Goal: Find specific page/section: Find specific page/section

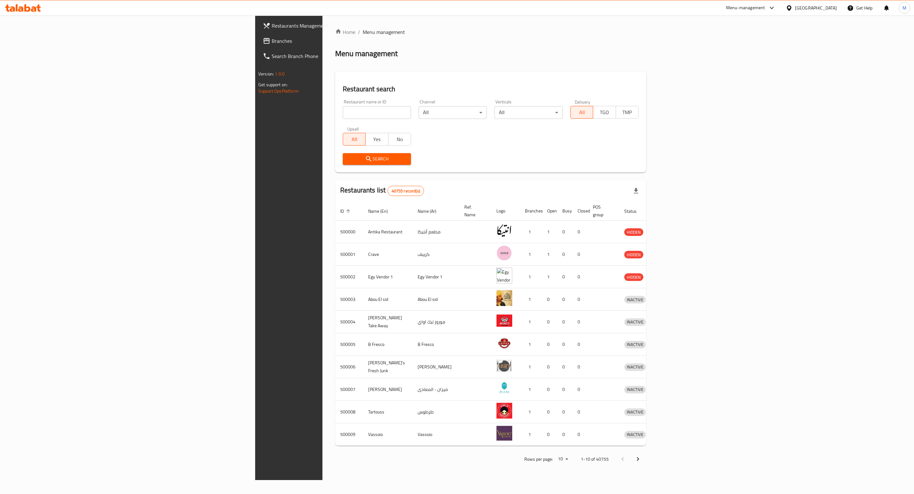
click at [776, 10] on icon at bounding box center [772, 8] width 8 height 8
click at [742, 79] on div "Restaurant-Management" at bounding box center [742, 85] width 60 height 15
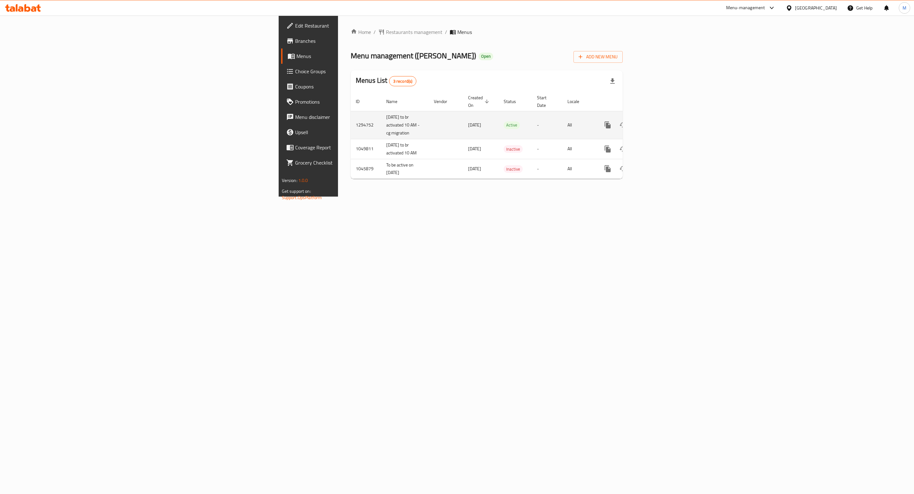
click at [656, 122] on icon "enhanced table" at bounding box center [654, 125] width 6 height 6
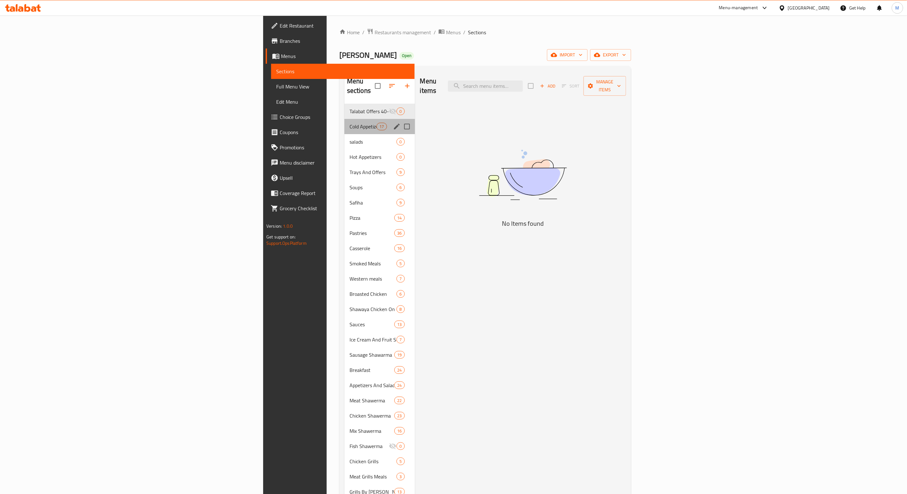
click at [344, 119] on div "Cold Appetizers 17" at bounding box center [379, 126] width 70 height 15
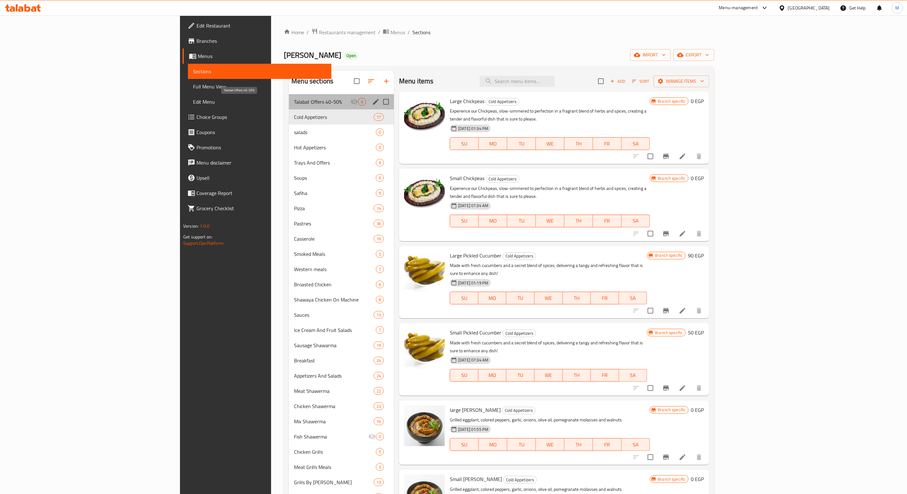
click at [294, 98] on span "Talabat Offers 40-50%" at bounding box center [322, 102] width 56 height 8
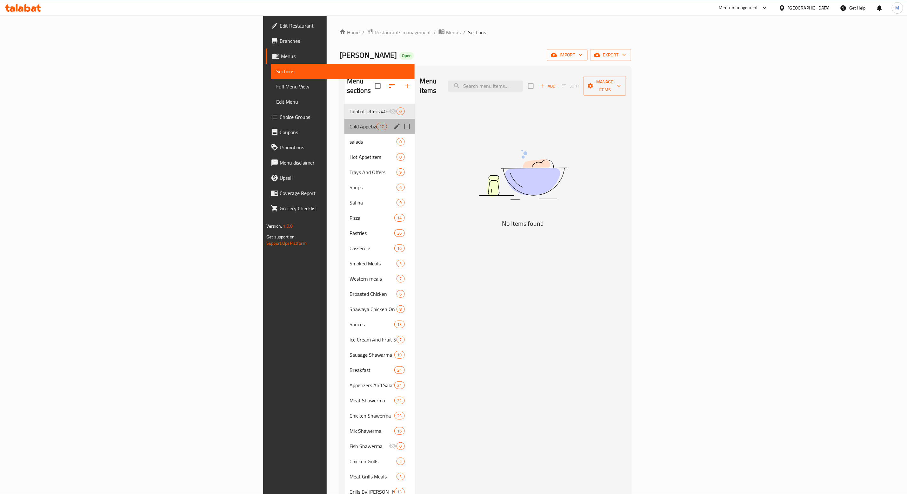
click at [344, 123] on div "Cold Appetizers 17" at bounding box center [379, 126] width 70 height 15
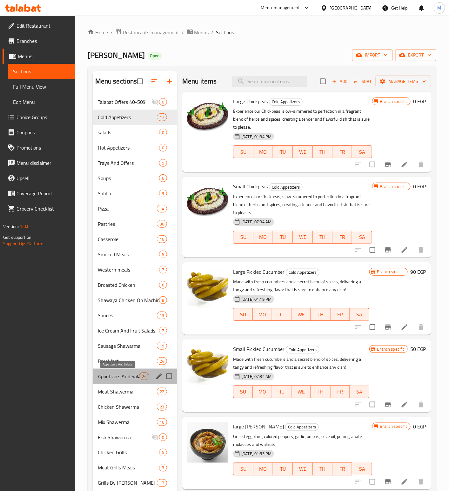
click at [125, 379] on span "Appetizers And Salads" at bounding box center [118, 376] width 41 height 8
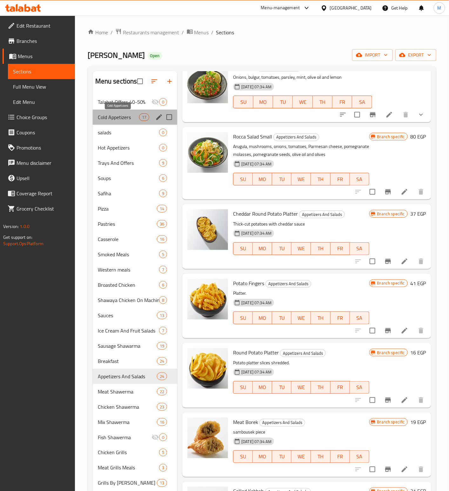
click at [105, 118] on span "Cold Appetizers" at bounding box center [118, 117] width 41 height 8
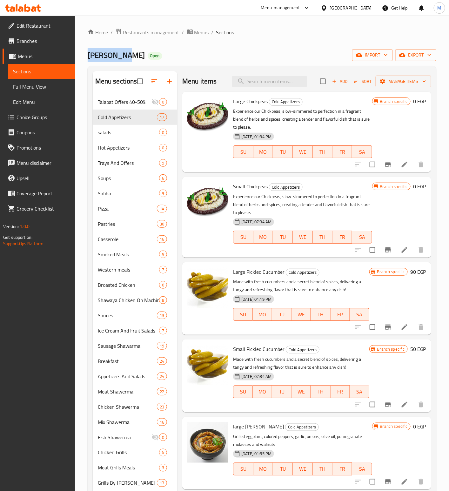
drag, startPoint x: 124, startPoint y: 54, endPoint x: 78, endPoint y: 43, distance: 47.0
click at [78, 43] on div "Home / Restaurants management / Menus / Sections Ibn Alsham Open import export …" at bounding box center [262, 324] width 374 height 617
copy span "Ibn Alsham"
drag, startPoint x: 102, startPoint y: 118, endPoint x: 19, endPoint y: 52, distance: 105.7
click at [102, 118] on span "Cold Appetizers" at bounding box center [118, 117] width 41 height 8
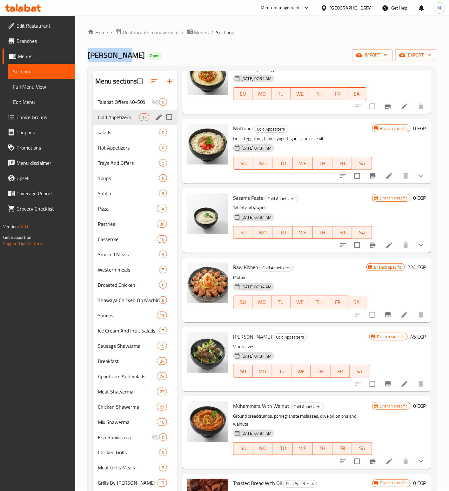
click at [114, 120] on span "Cold Appetizers" at bounding box center [118, 117] width 41 height 8
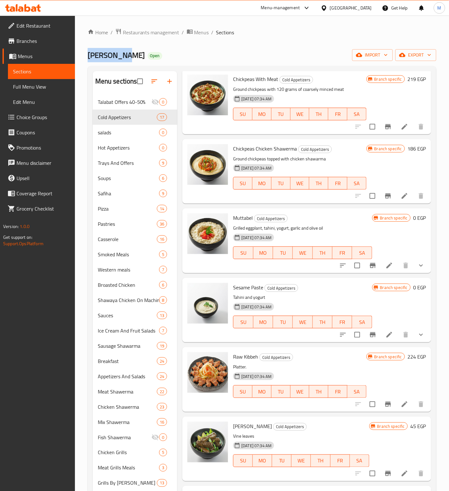
scroll to position [634, 0]
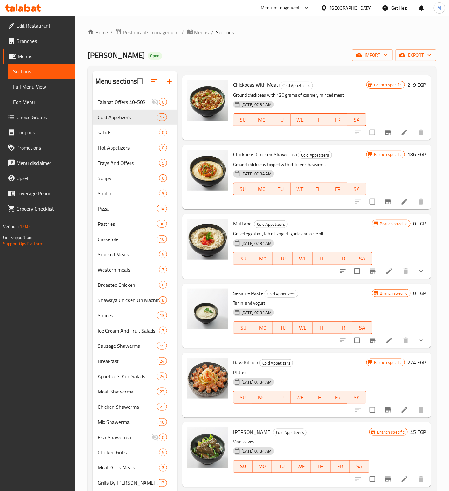
click at [309, 303] on p "Tahini and yogurt" at bounding box center [302, 303] width 139 height 8
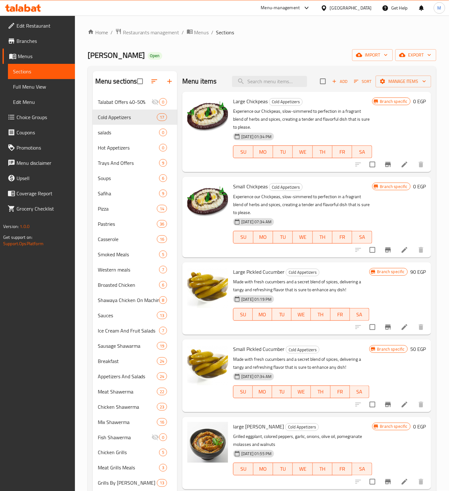
scroll to position [141, 0]
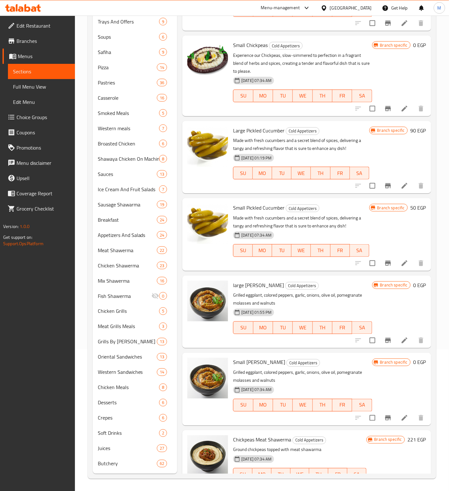
click at [362, 381] on p "Grilled eggplant, colored peppers, garlic, onions, olive oil, pomegranate molas…" at bounding box center [302, 376] width 139 height 16
click at [339, 383] on div "18-06-2025 07:34 AM SU MO TU WE TH FR SA" at bounding box center [302, 400] width 144 height 34
click at [121, 235] on span "Appetizers And Salads" at bounding box center [118, 235] width 41 height 8
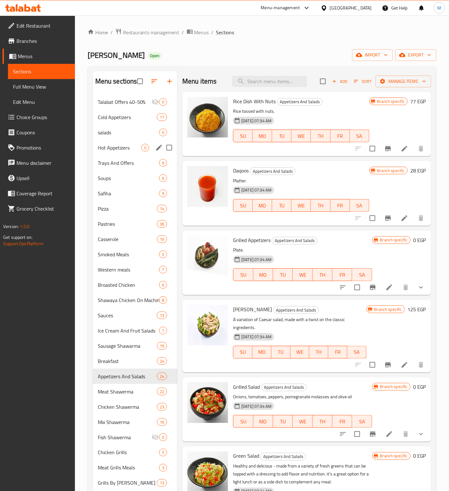
click at [112, 153] on div "Hot Appetizers 0" at bounding box center [135, 147] width 85 height 15
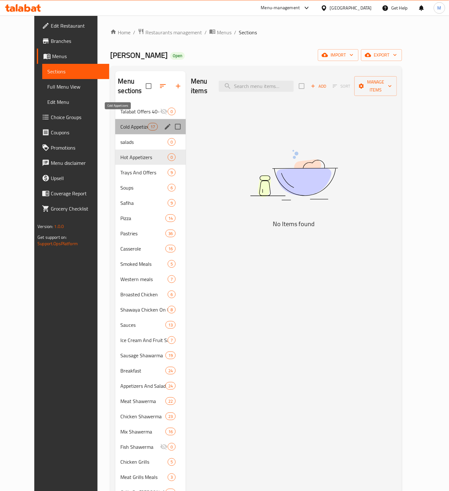
click at [120, 123] on span "Cold Appetizers" at bounding box center [133, 127] width 27 height 8
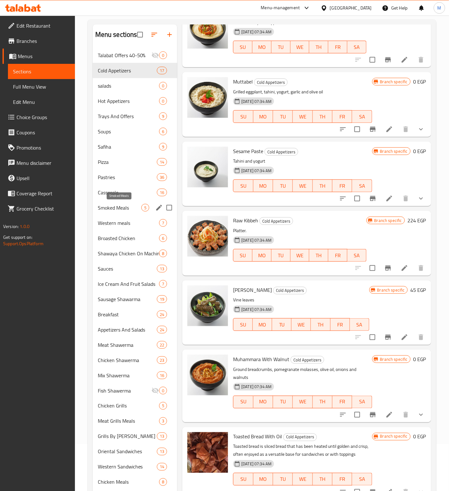
scroll to position [46, 0]
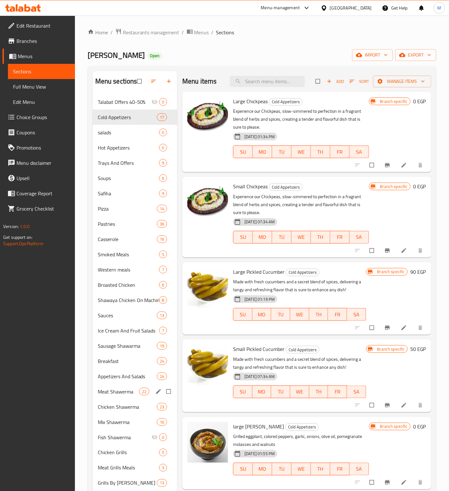
scroll to position [141, 0]
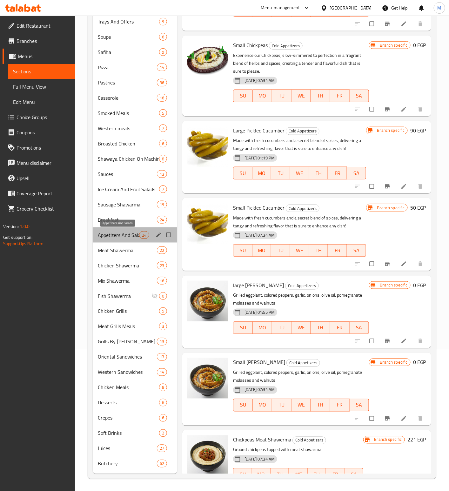
click at [128, 236] on span "Appetizers And Salads" at bounding box center [118, 235] width 41 height 8
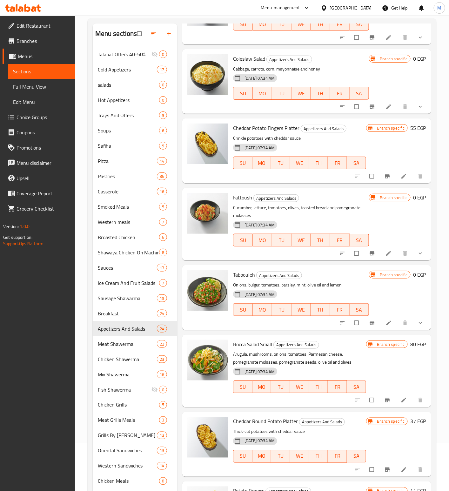
scroll to position [857, 0]
